Goal: Information Seeking & Learning: Learn about a topic

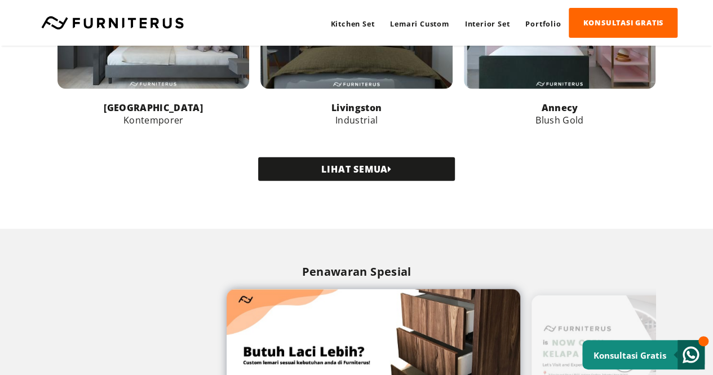
scroll to position [1241, 0]
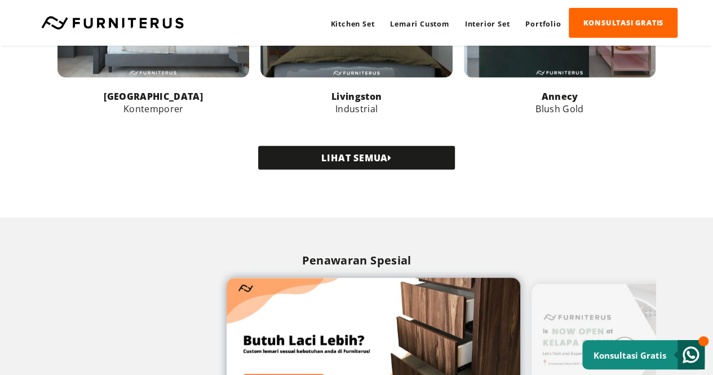
click at [363, 158] on link "LIHAT SEMUA" at bounding box center [356, 158] width 197 height 24
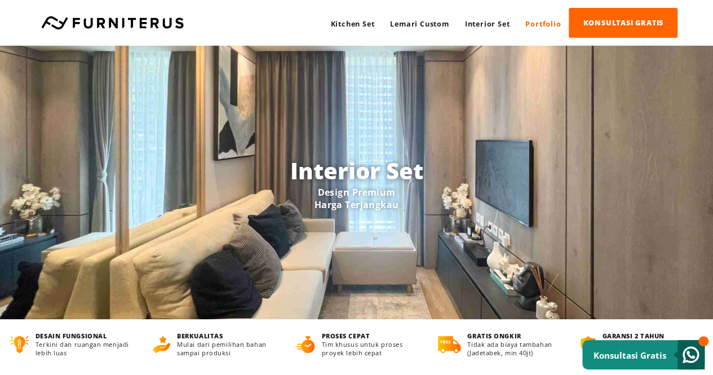
click at [536, 25] on link "Portfolio" at bounding box center [543, 23] width 51 height 30
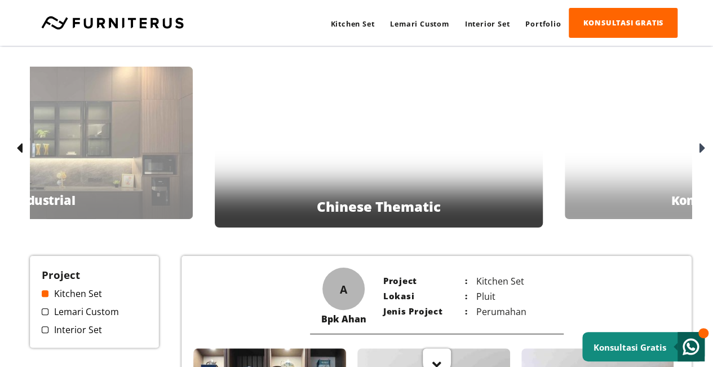
scroll to position [113, 0]
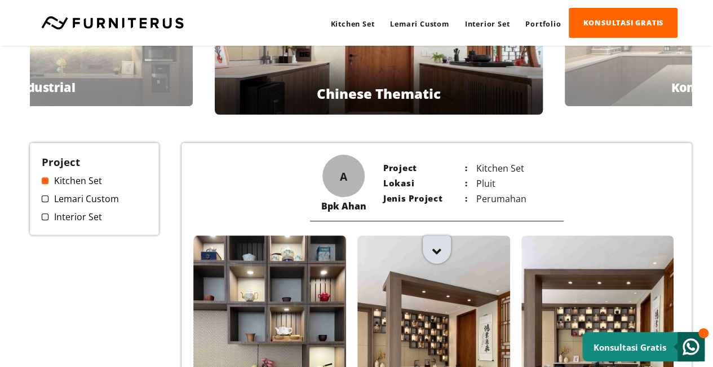
click at [437, 244] on icon at bounding box center [437, 251] width 9 height 14
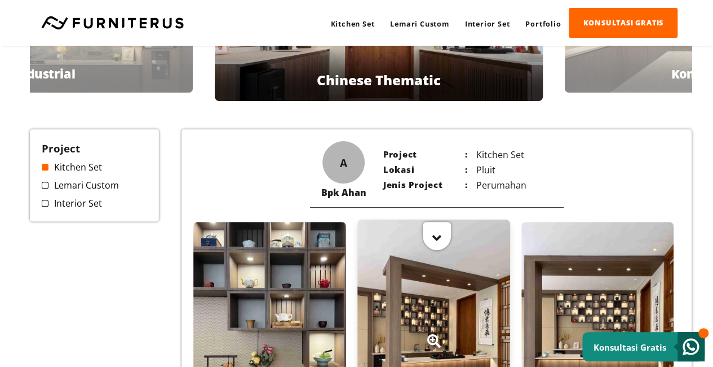
scroll to position [0, 0]
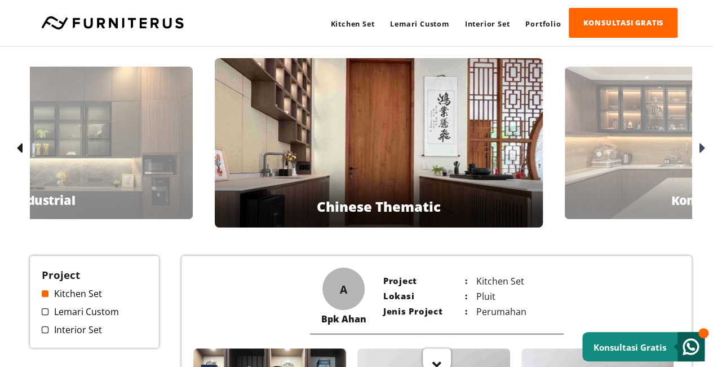
click at [700, 146] on icon at bounding box center [702, 148] width 6 height 16
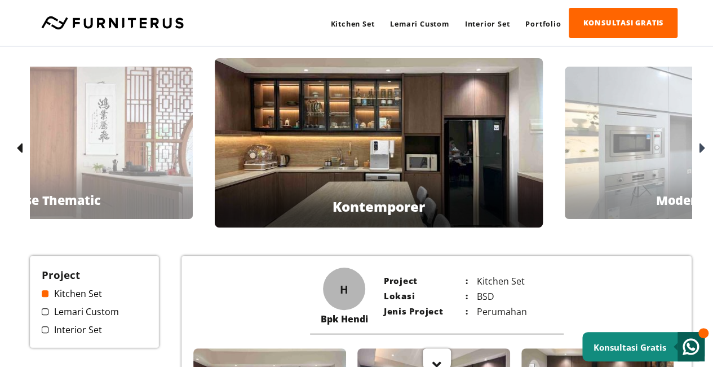
click at [700, 146] on icon at bounding box center [702, 148] width 6 height 16
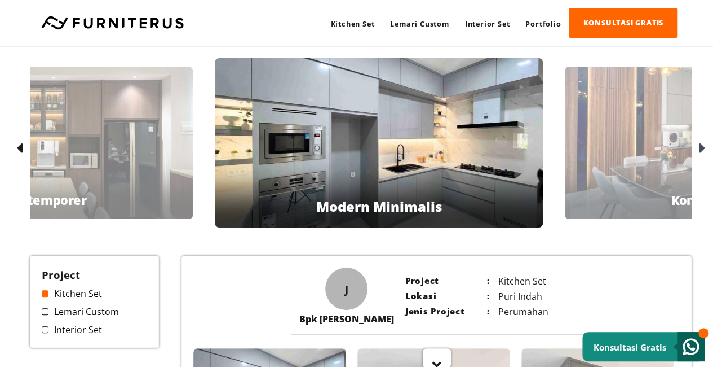
click at [425, 129] on div "Bpk Jennifer Modern Minimalis" at bounding box center [379, 142] width 328 height 169
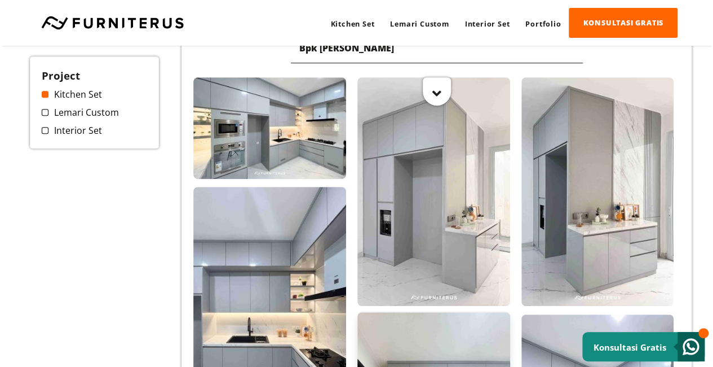
scroll to position [282, 0]
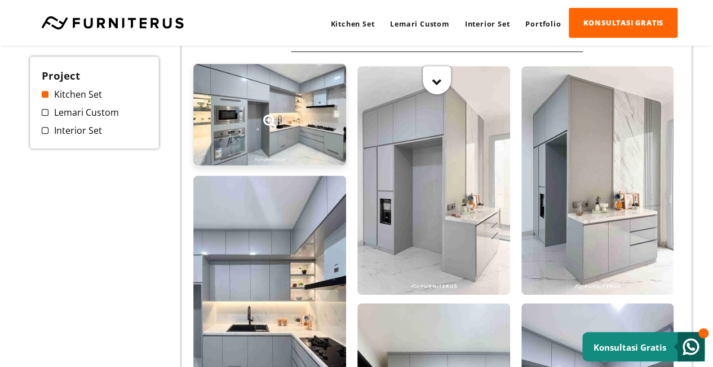
click at [266, 122] on icon at bounding box center [270, 121] width 14 height 14
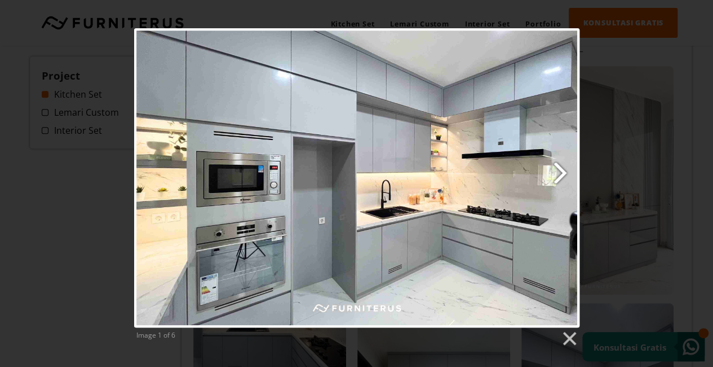
click at [562, 174] on link "Next image" at bounding box center [436, 177] width 285 height 299
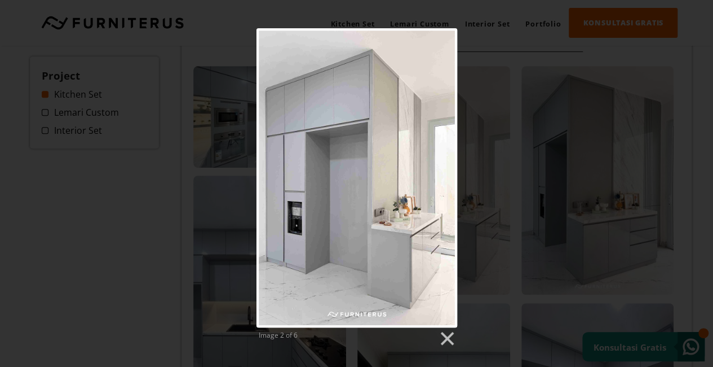
click at [562, 174] on div "Image 2 of 6" at bounding box center [356, 187] width 713 height 319
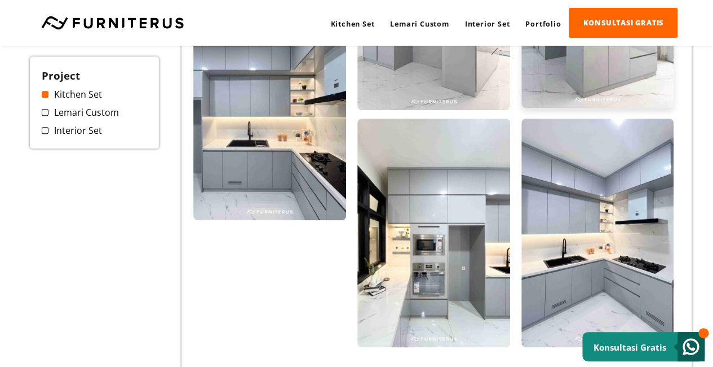
scroll to position [508, 0]
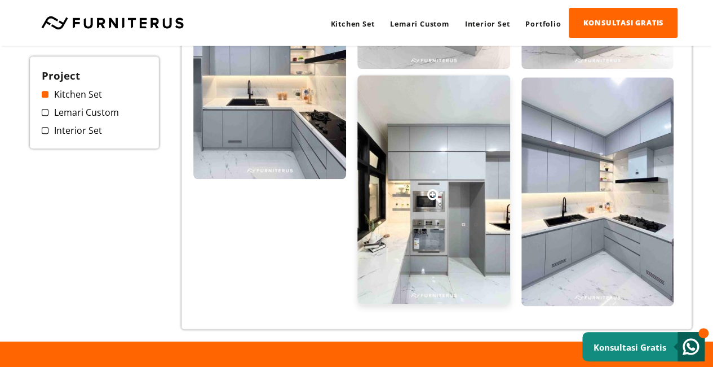
click at [451, 182] on div at bounding box center [434, 189] width 153 height 228
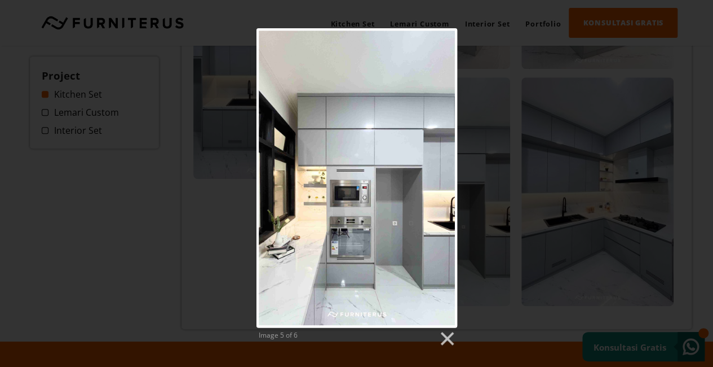
click at [599, 187] on div "Image 5 of 6" at bounding box center [356, 187] width 713 height 319
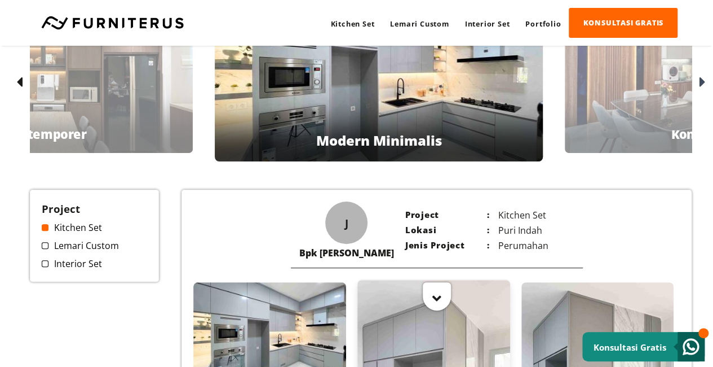
scroll to position [0, 0]
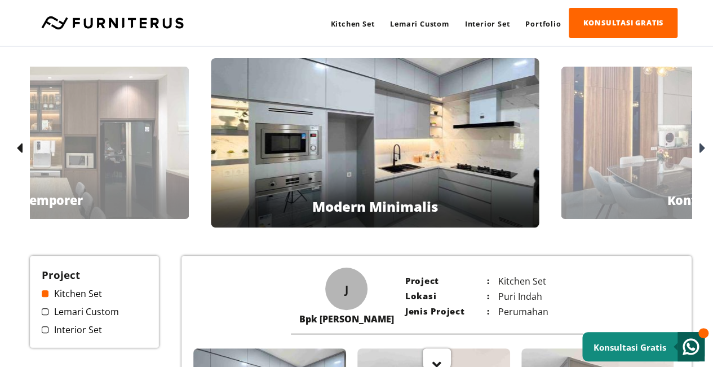
click at [561, 151] on div "Bpk Tommy Kontemporer" at bounding box center [708, 143] width 295 height 152
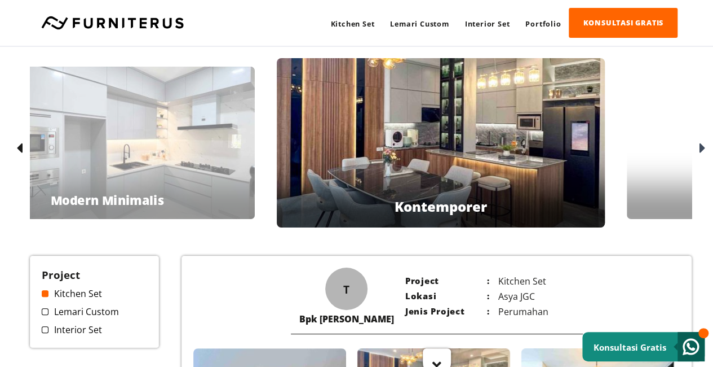
click at [314, 171] on div "Bpk Tommy Kontemporer" at bounding box center [441, 142] width 328 height 169
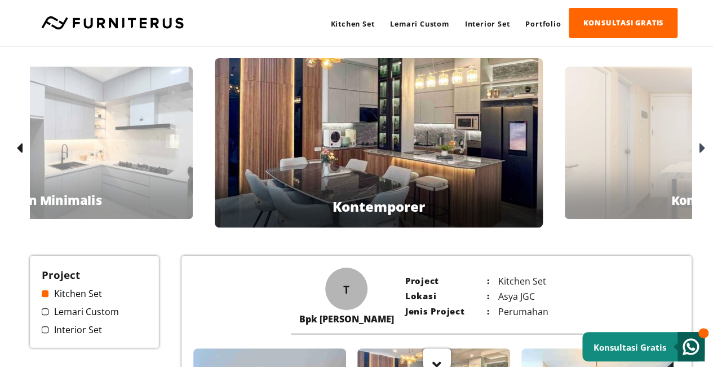
click at [700, 149] on icon at bounding box center [702, 148] width 6 height 16
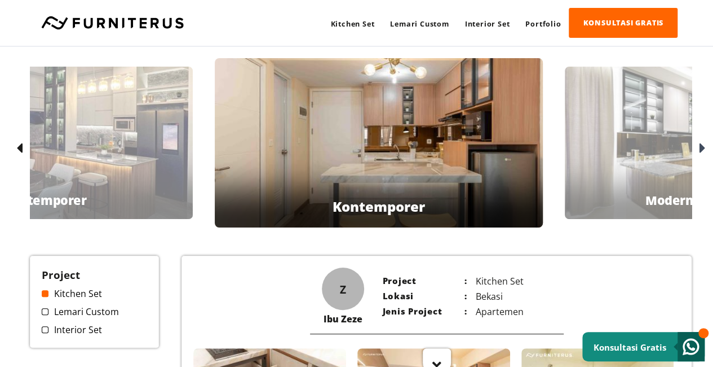
click at [700, 149] on icon at bounding box center [702, 148] width 6 height 16
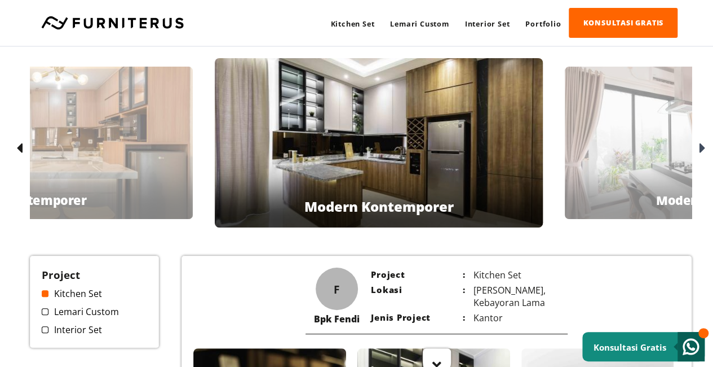
click at [700, 149] on icon at bounding box center [702, 148] width 6 height 16
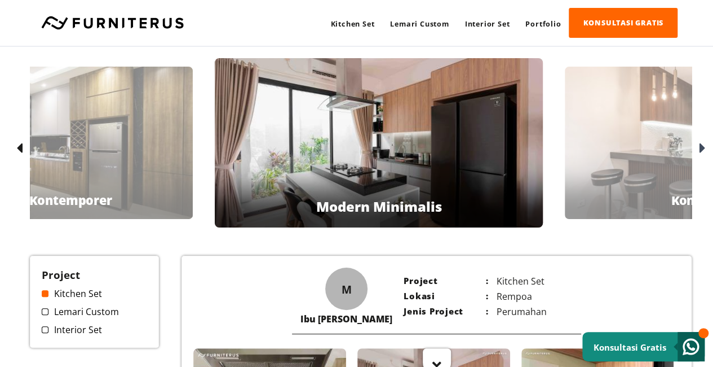
click at [700, 149] on icon at bounding box center [702, 148] width 6 height 16
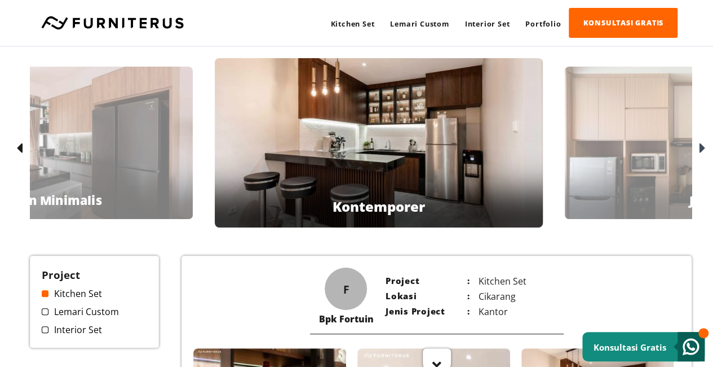
click at [700, 149] on icon at bounding box center [702, 148] width 6 height 16
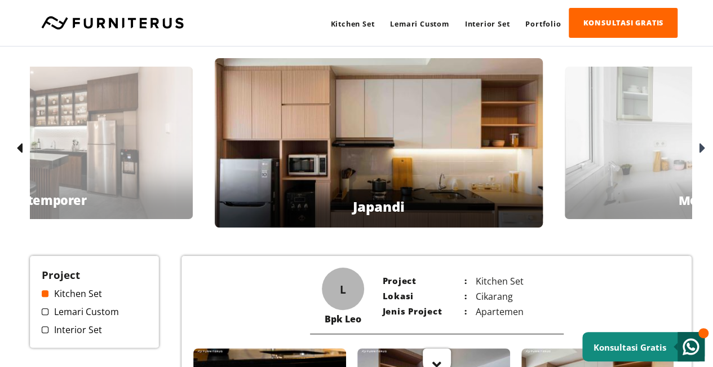
click at [700, 149] on icon at bounding box center [702, 148] width 6 height 16
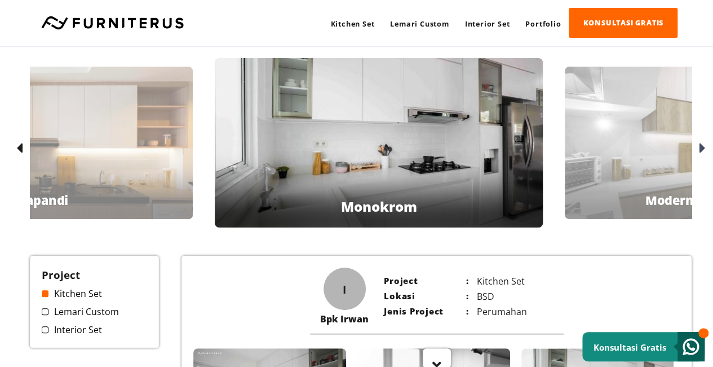
click at [700, 149] on icon at bounding box center [702, 148] width 6 height 16
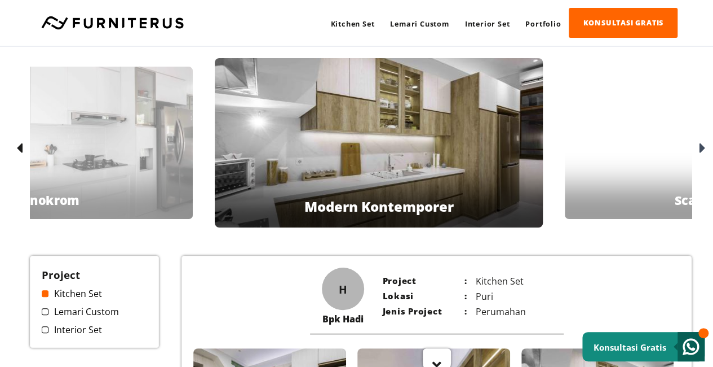
click at [700, 149] on icon at bounding box center [702, 148] width 6 height 16
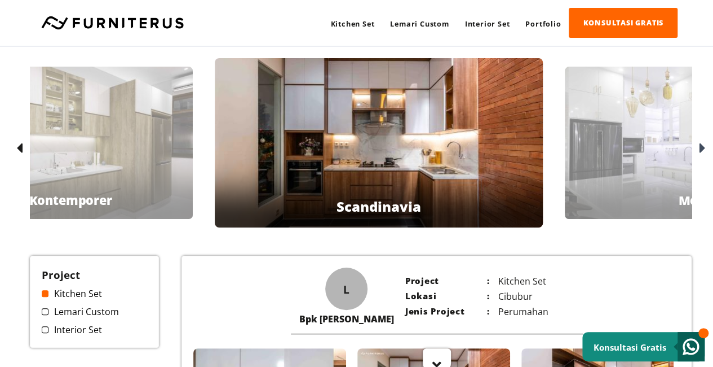
click at [44, 312] on span at bounding box center [45, 311] width 7 height 7
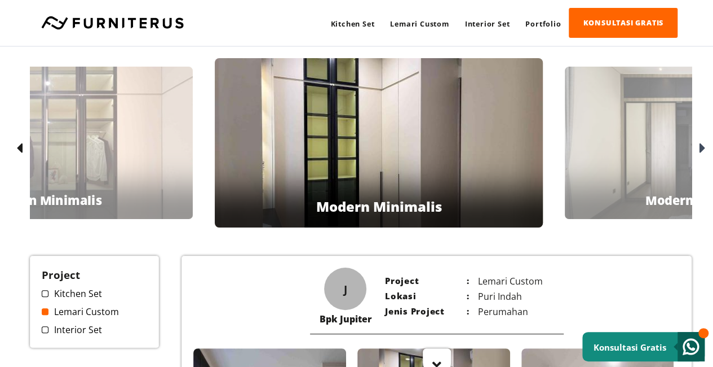
click at [704, 149] on icon at bounding box center [702, 148] width 6 height 16
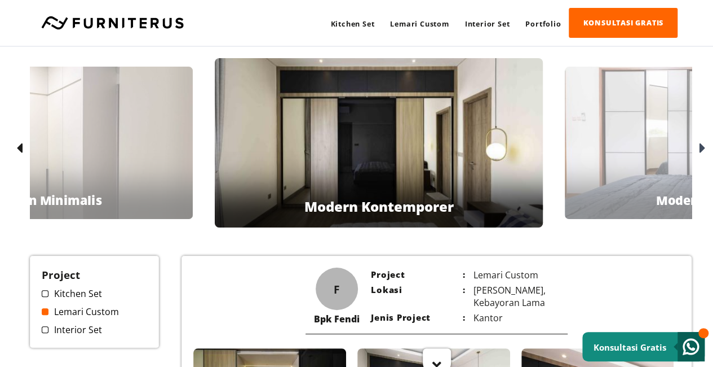
click at [704, 149] on icon at bounding box center [702, 148] width 6 height 16
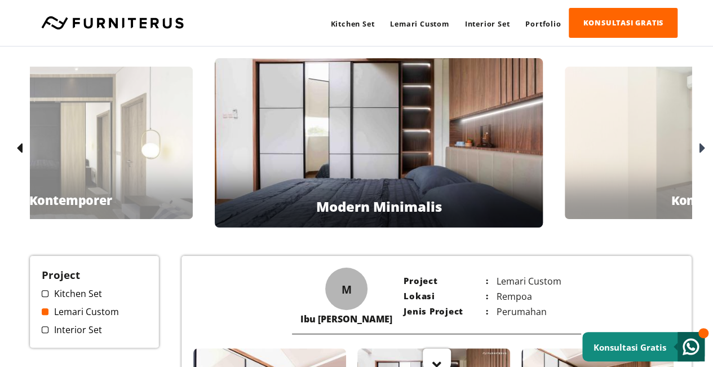
click at [704, 149] on icon at bounding box center [702, 148] width 6 height 16
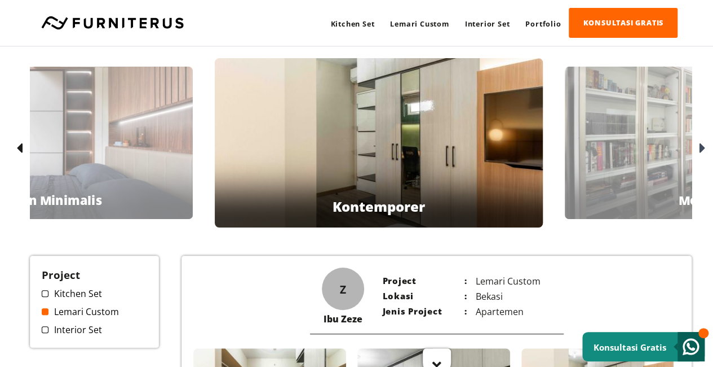
click at [704, 149] on icon at bounding box center [702, 148] width 6 height 16
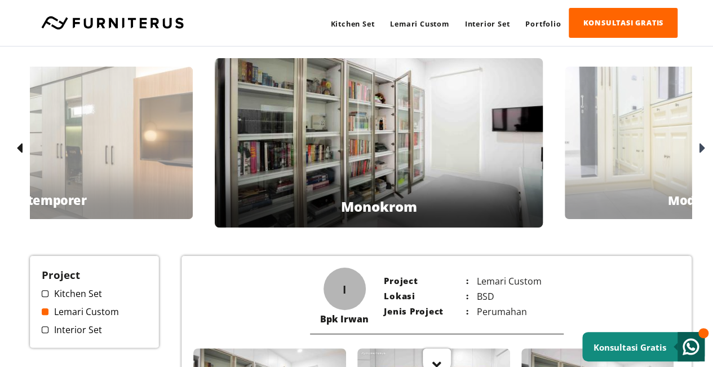
click at [704, 149] on icon at bounding box center [702, 148] width 6 height 16
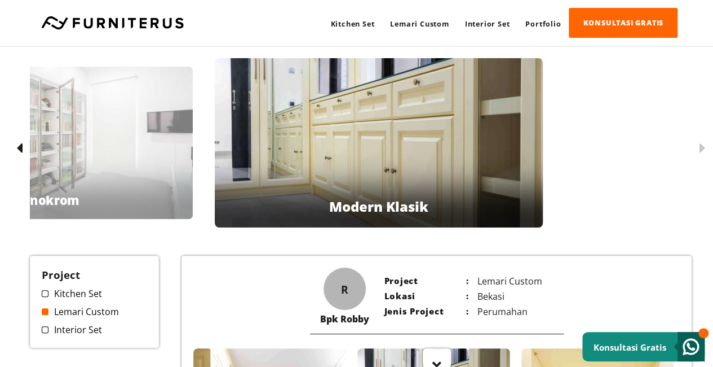
click at [704, 149] on icon at bounding box center [702, 148] width 6 height 16
click at [47, 328] on span at bounding box center [45, 329] width 7 height 7
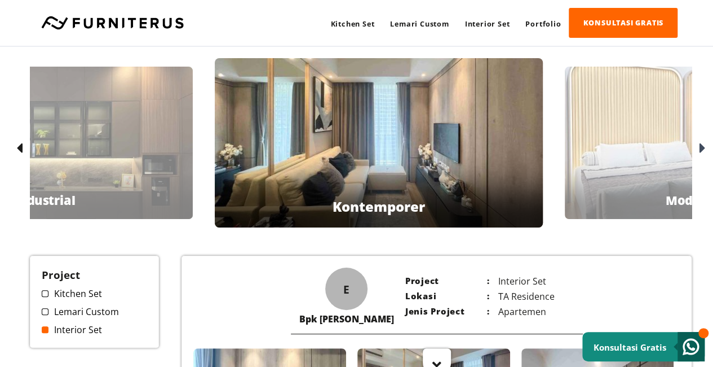
click at [703, 147] on icon at bounding box center [702, 148] width 6 height 16
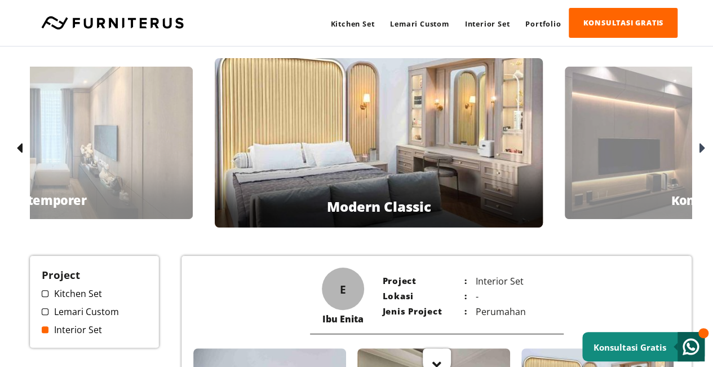
click at [703, 147] on icon at bounding box center [702, 148] width 6 height 16
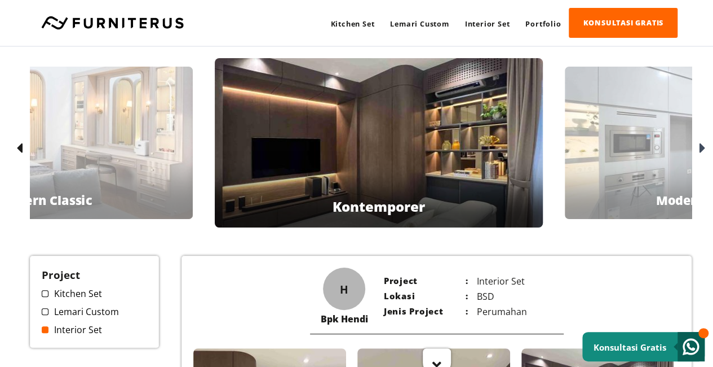
click at [703, 147] on icon at bounding box center [702, 148] width 6 height 16
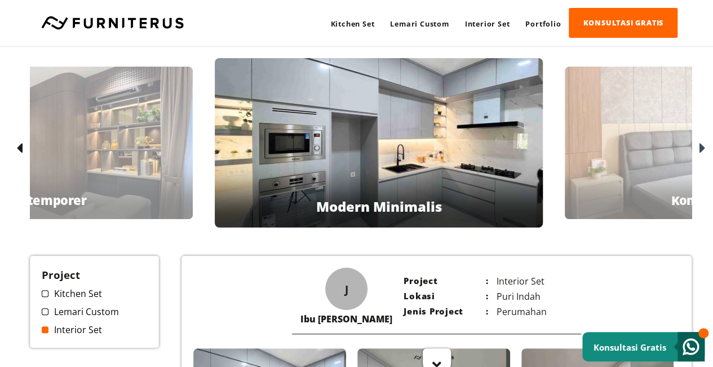
click at [434, 139] on div "[PERSON_NAME] Minimalis" at bounding box center [379, 142] width 328 height 169
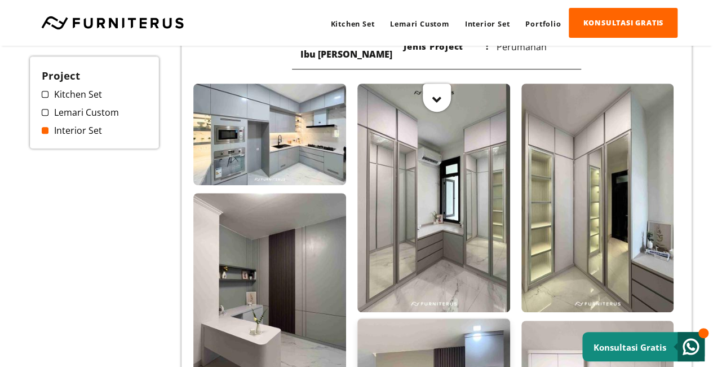
scroll to position [282, 0]
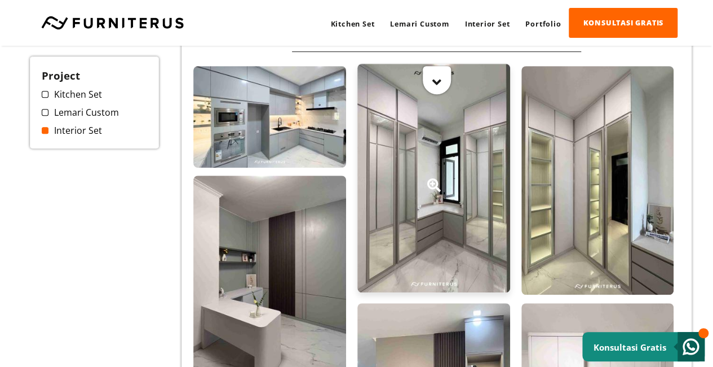
click at [439, 196] on div at bounding box center [434, 178] width 153 height 228
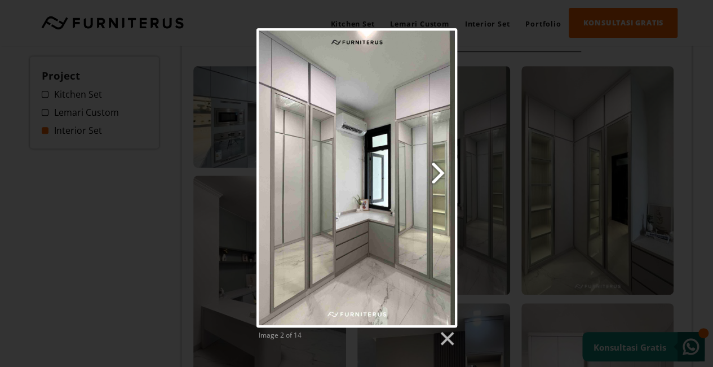
click at [442, 173] on link "Next image" at bounding box center [393, 177] width 129 height 299
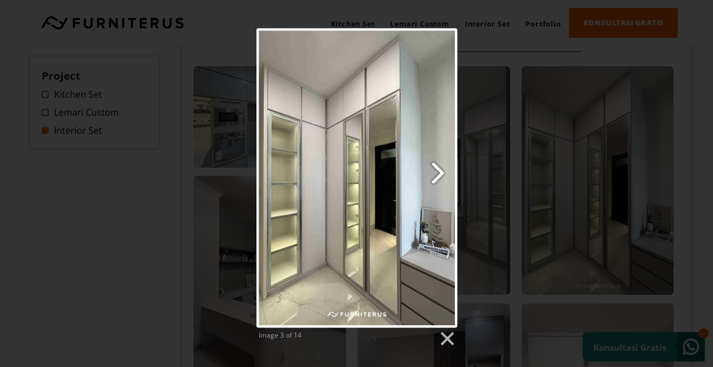
click at [442, 173] on link "Next image" at bounding box center [393, 177] width 129 height 299
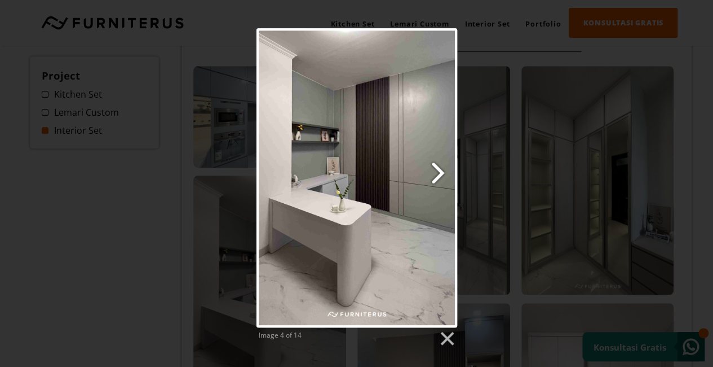
click at [442, 173] on link "Next image" at bounding box center [393, 177] width 129 height 299
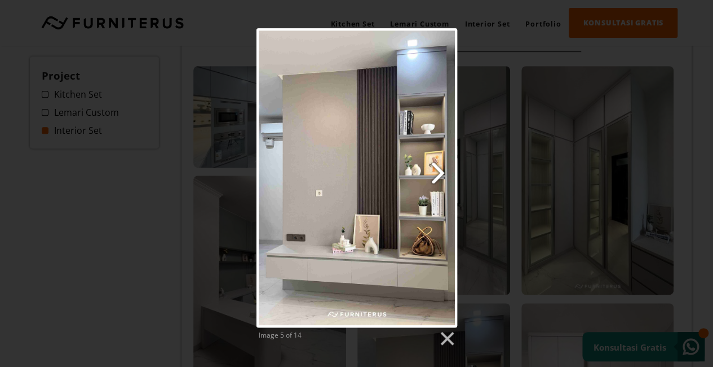
click at [442, 173] on link "Next image" at bounding box center [393, 177] width 129 height 299
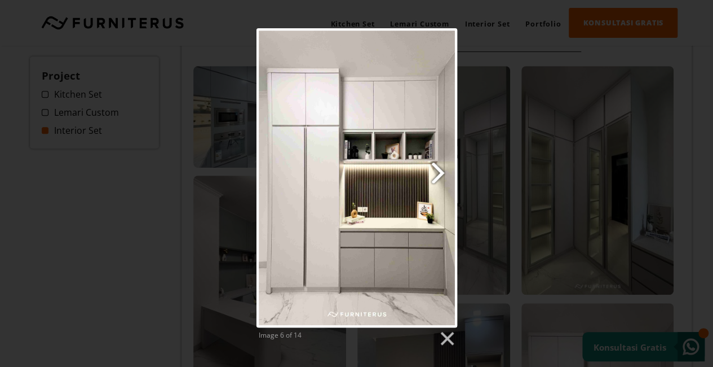
click at [442, 173] on link "Next image" at bounding box center [393, 177] width 129 height 299
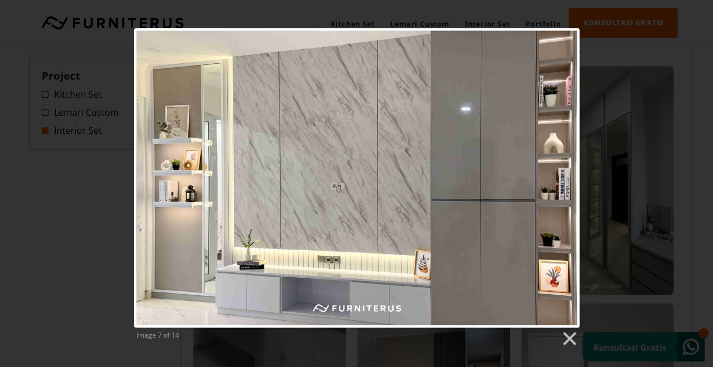
click at [626, 171] on div "Image 7 of 14" at bounding box center [356, 187] width 713 height 319
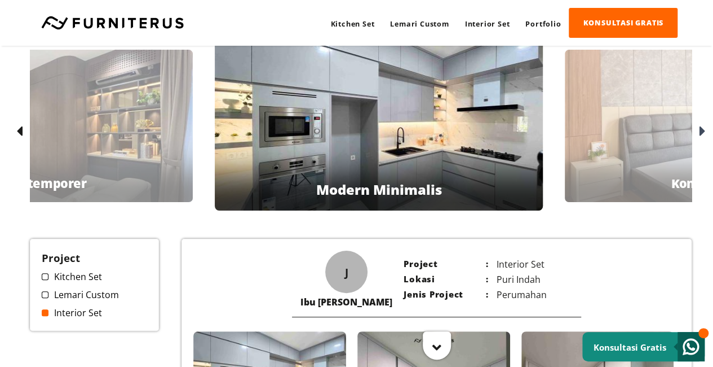
scroll to position [0, 0]
